Goal: Information Seeking & Learning: Learn about a topic

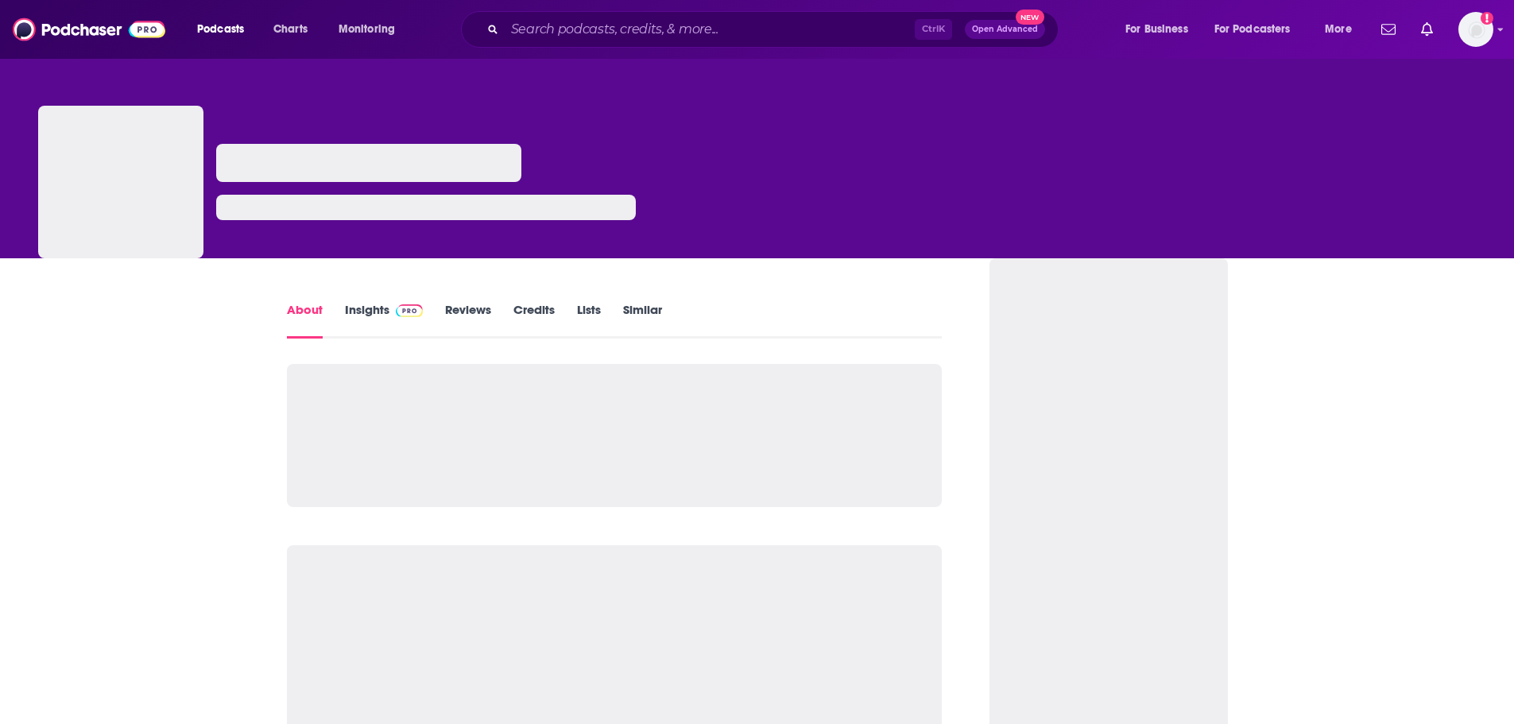
click at [371, 309] on link "Insights" at bounding box center [384, 320] width 79 height 37
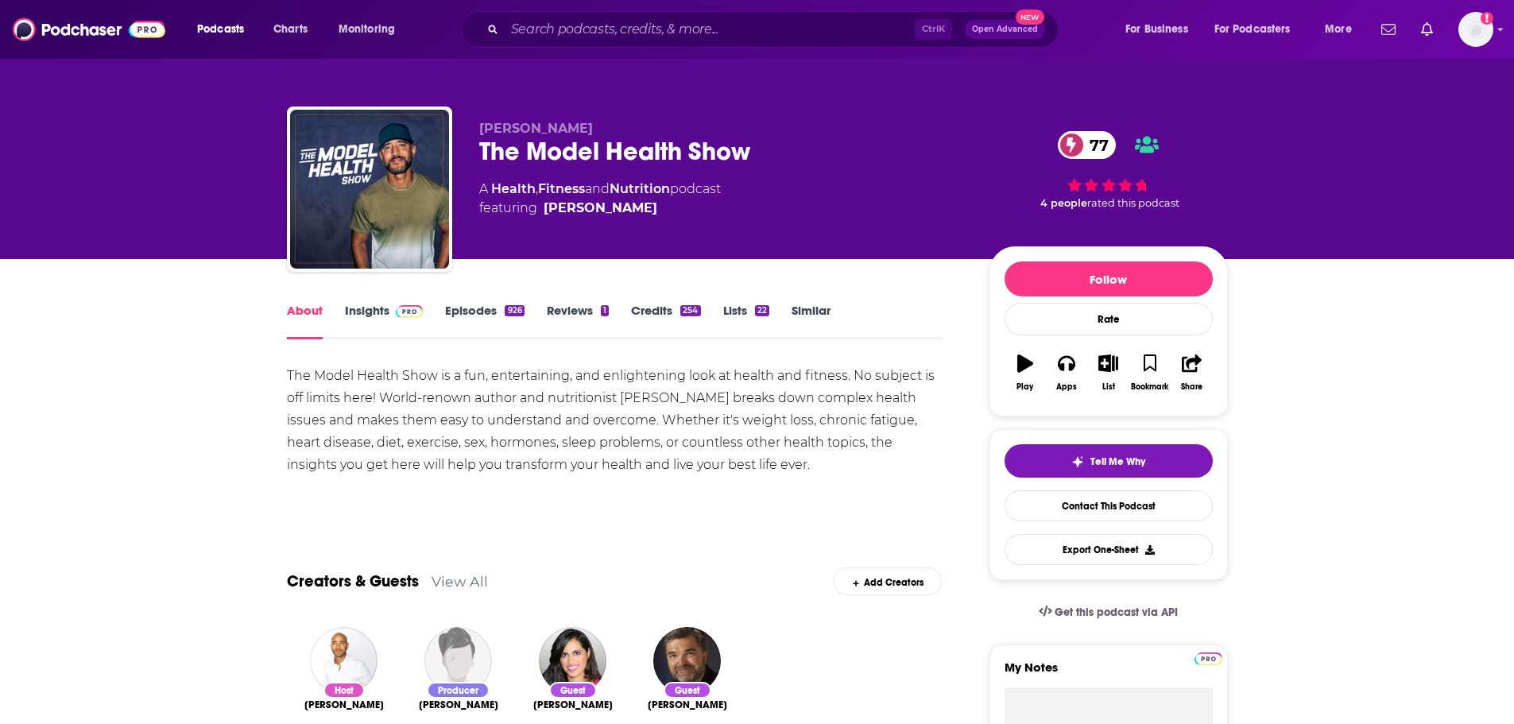
click at [374, 310] on link "Insights" at bounding box center [384, 321] width 79 height 37
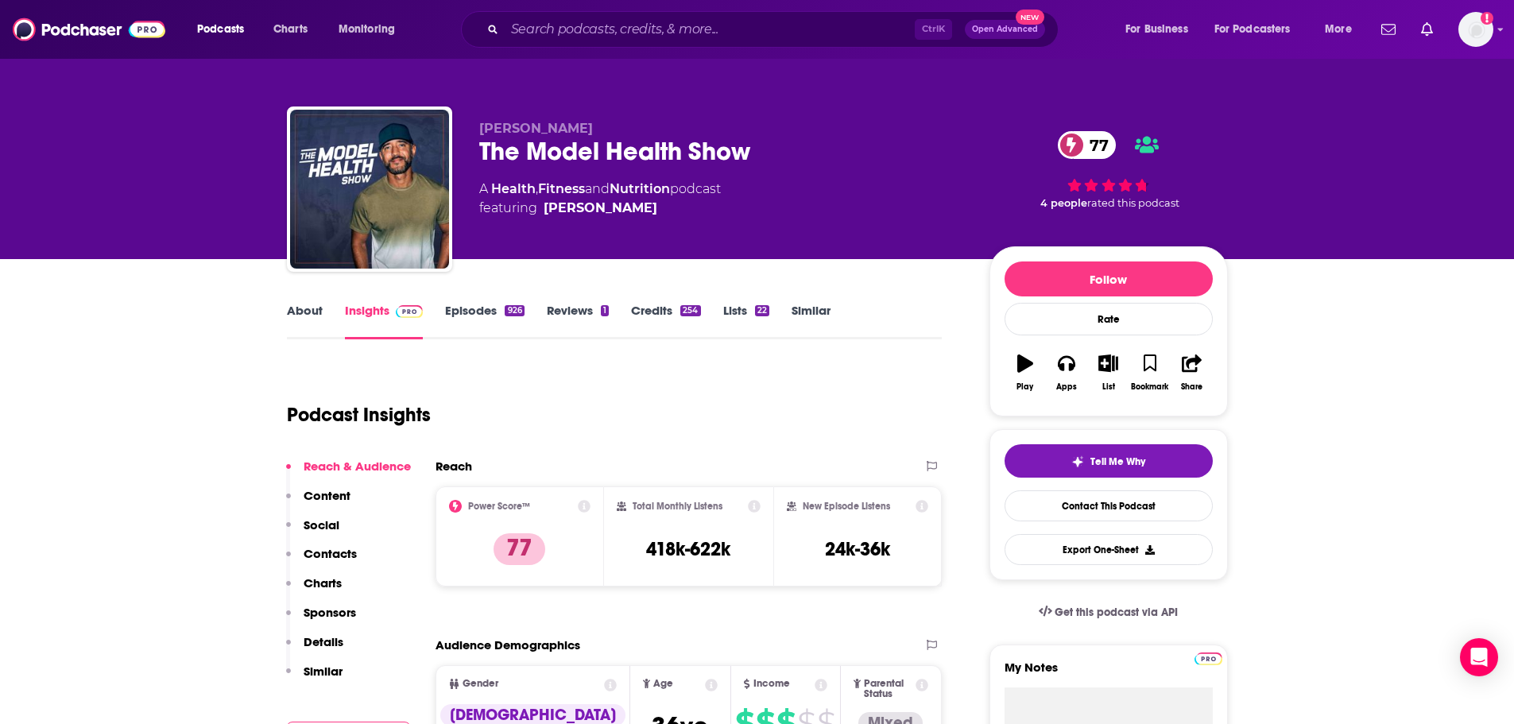
click at [845, 366] on div "Podcast Insights" at bounding box center [608, 405] width 643 height 81
